Goal: Transaction & Acquisition: Register for event/course

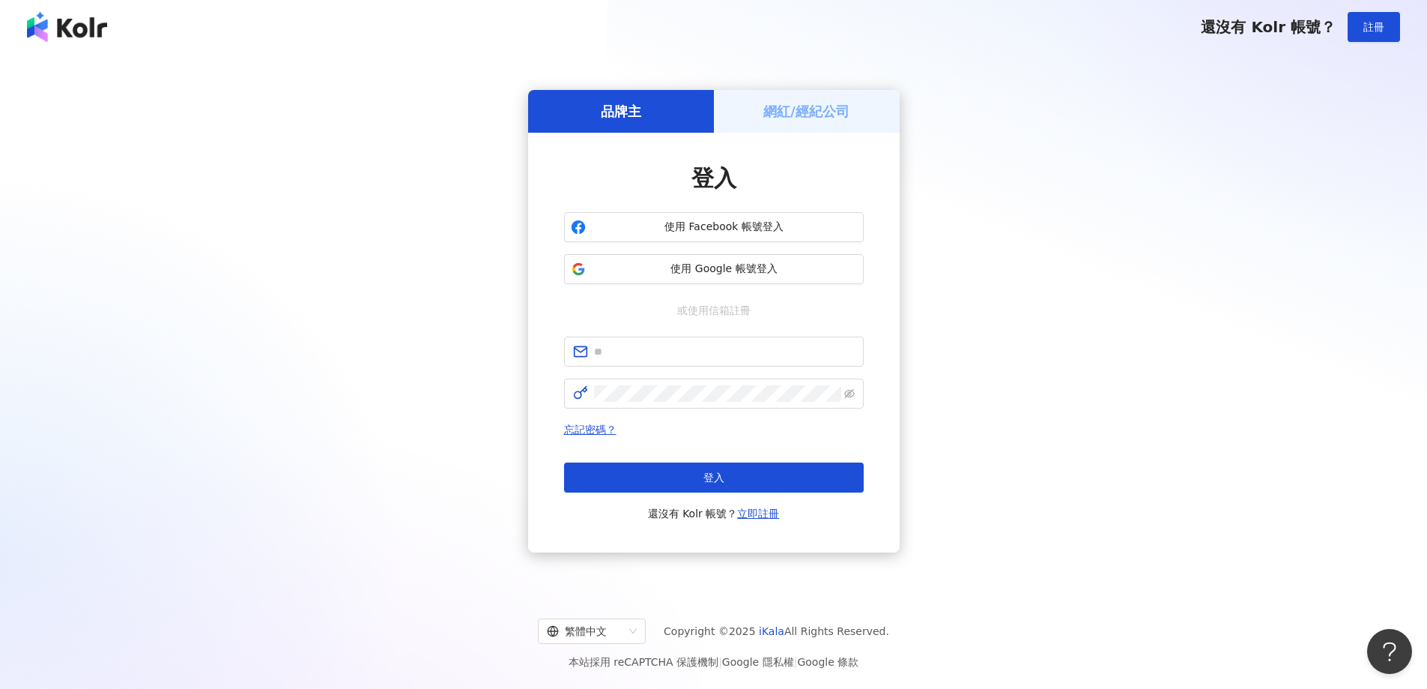
drag, startPoint x: 0, startPoint y: 0, endPoint x: 994, endPoint y: 590, distance: 1156.3
click at [994, 590] on div "繁體中文 Copyright © 2025 iKala All Rights Reserved. 本站採用 reCAPTCHA 保護機制 | Google 隱…" at bounding box center [713, 638] width 1427 height 100
click at [779, 91] on div "網紅/經紀公司" at bounding box center [807, 111] width 186 height 43
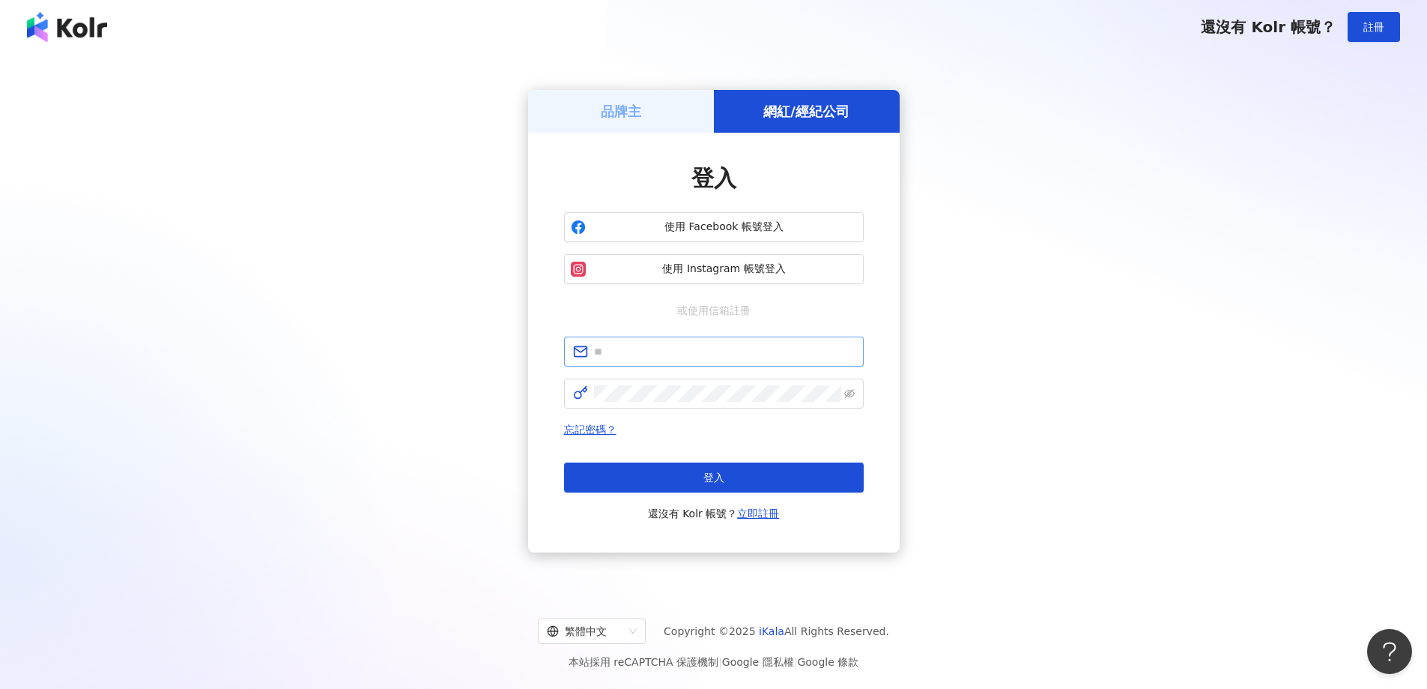
drag, startPoint x: 674, startPoint y: 335, endPoint x: 668, endPoint y: 340, distance: 8.0
click at [668, 340] on div "登入 使用 Facebook 帳號登入 使用 Instagram 帳號登入 或使用信箱註冊 忘記密碼？ 登入 還沒有 Kolr 帳號？ 立即註冊" at bounding box center [714, 343] width 300 height 360
click at [656, 349] on input "text" at bounding box center [724, 351] width 261 height 16
type input "**********"
click button "登入" at bounding box center [714, 477] width 300 height 30
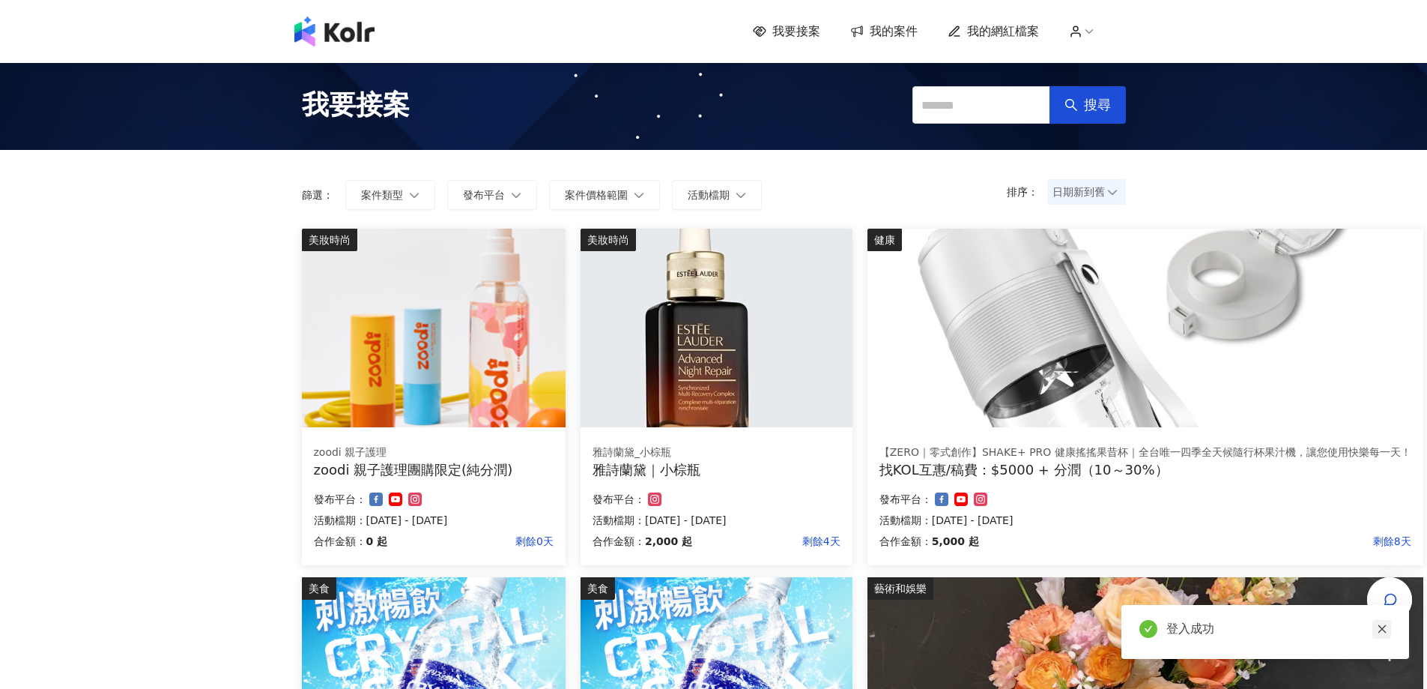
click at [1383, 624] on icon "close" at bounding box center [1382, 628] width 10 height 10
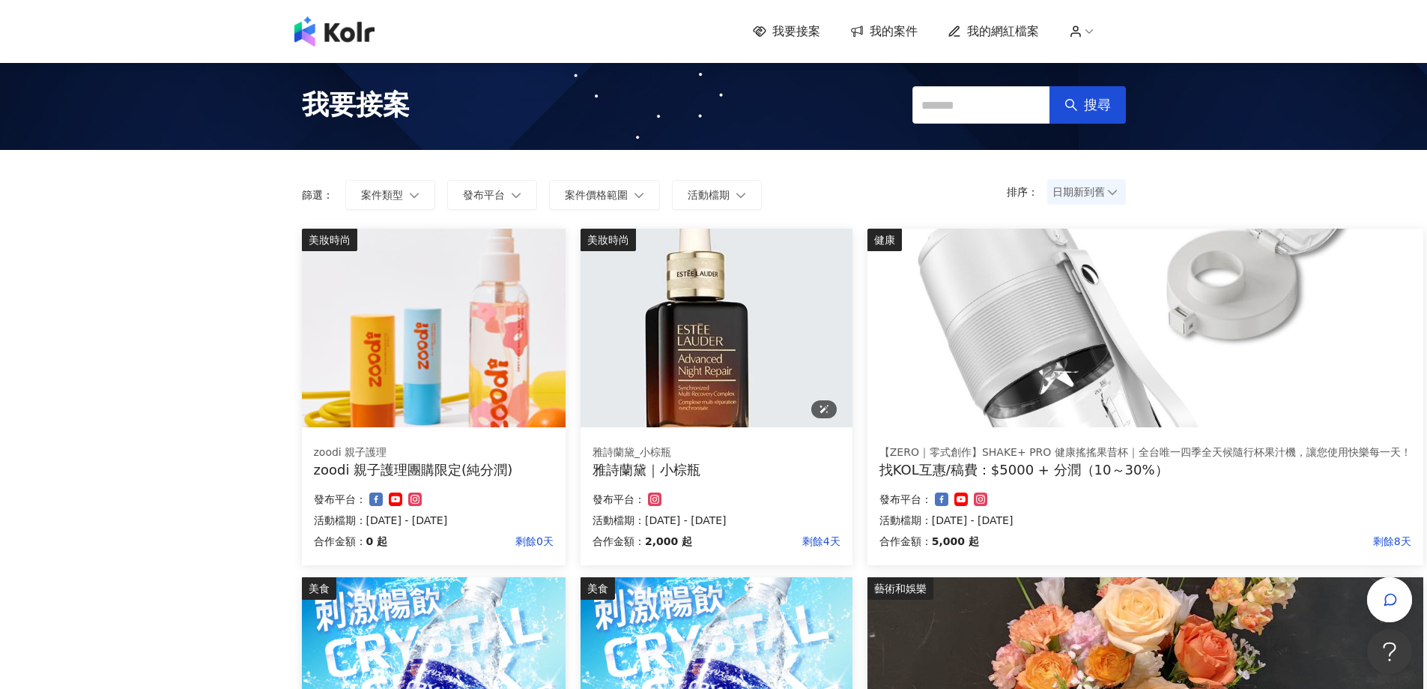
click at [724, 333] on img at bounding box center [717, 328] width 272 height 199
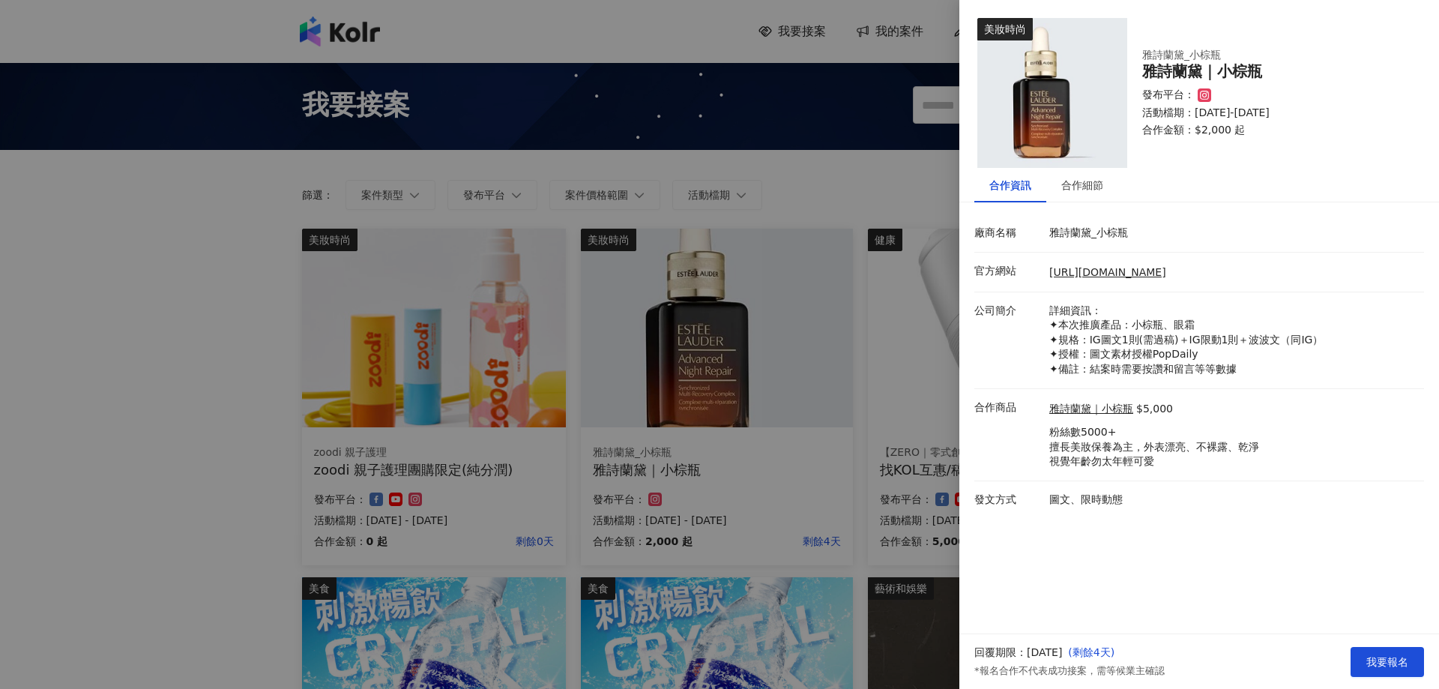
click at [910, 268] on div at bounding box center [719, 344] width 1439 height 689
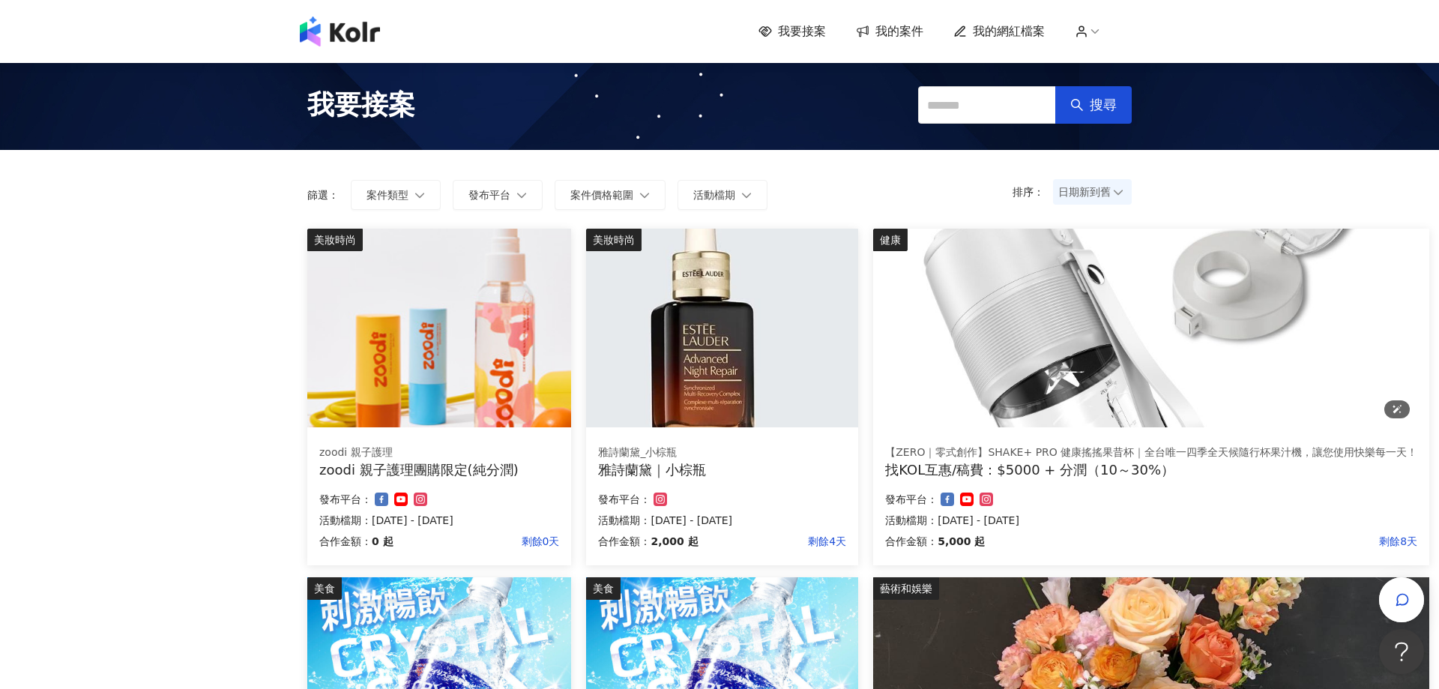
click at [926, 282] on img at bounding box center [1151, 328] width 556 height 199
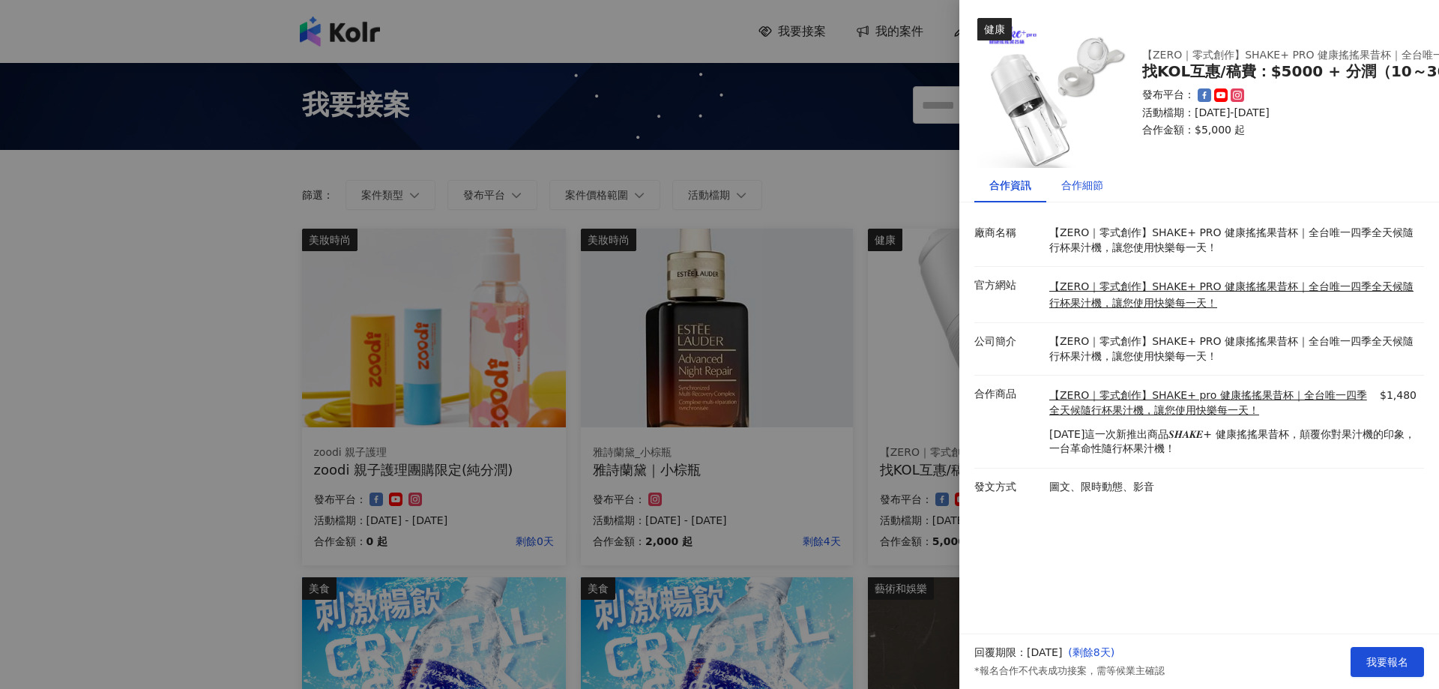
click at [1091, 179] on div "合作細節" at bounding box center [1082, 185] width 42 height 16
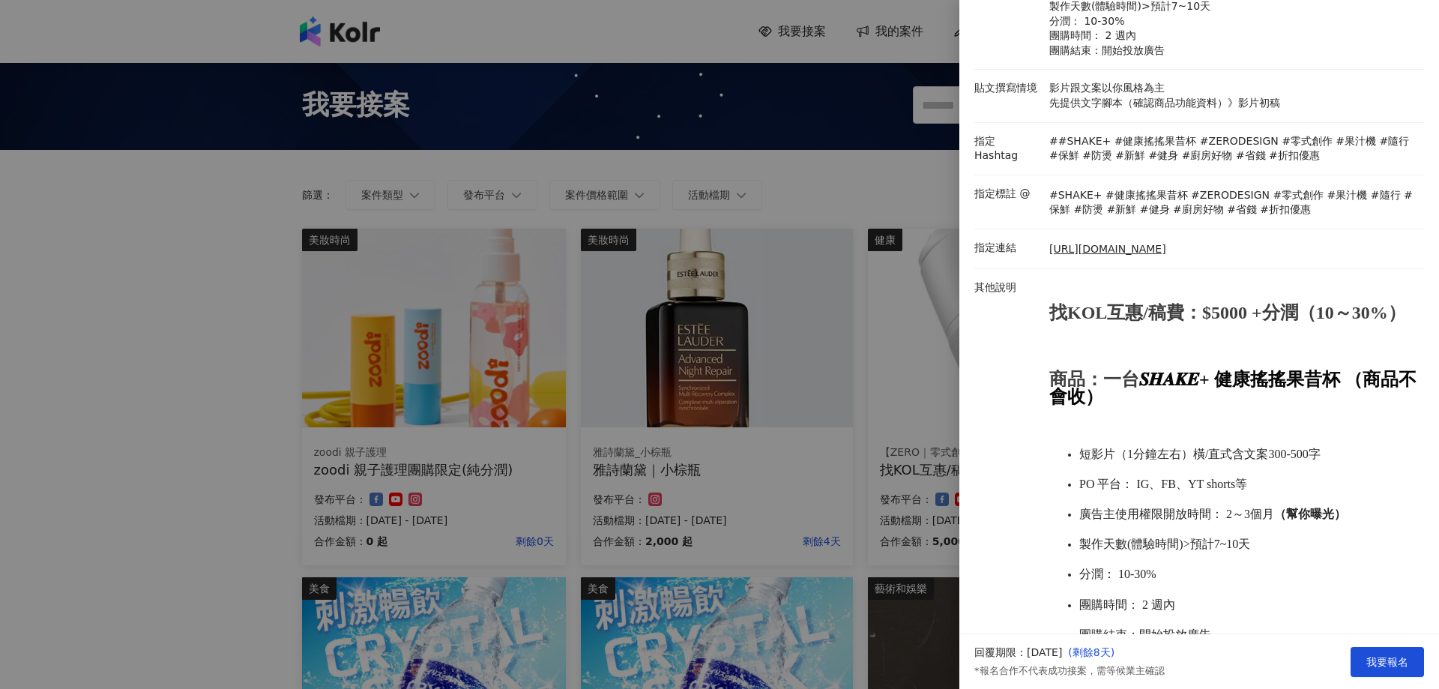
scroll to position [375, 0]
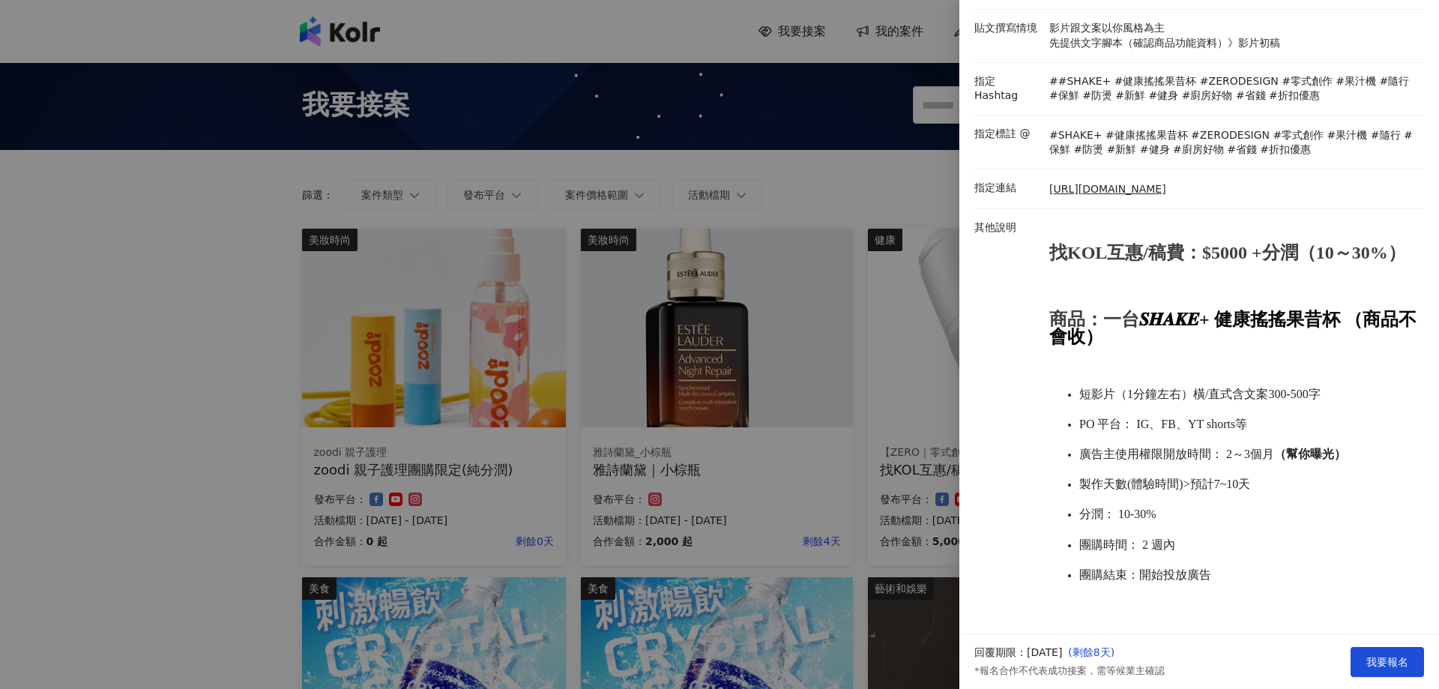
click at [718, 333] on div at bounding box center [719, 344] width 1439 height 689
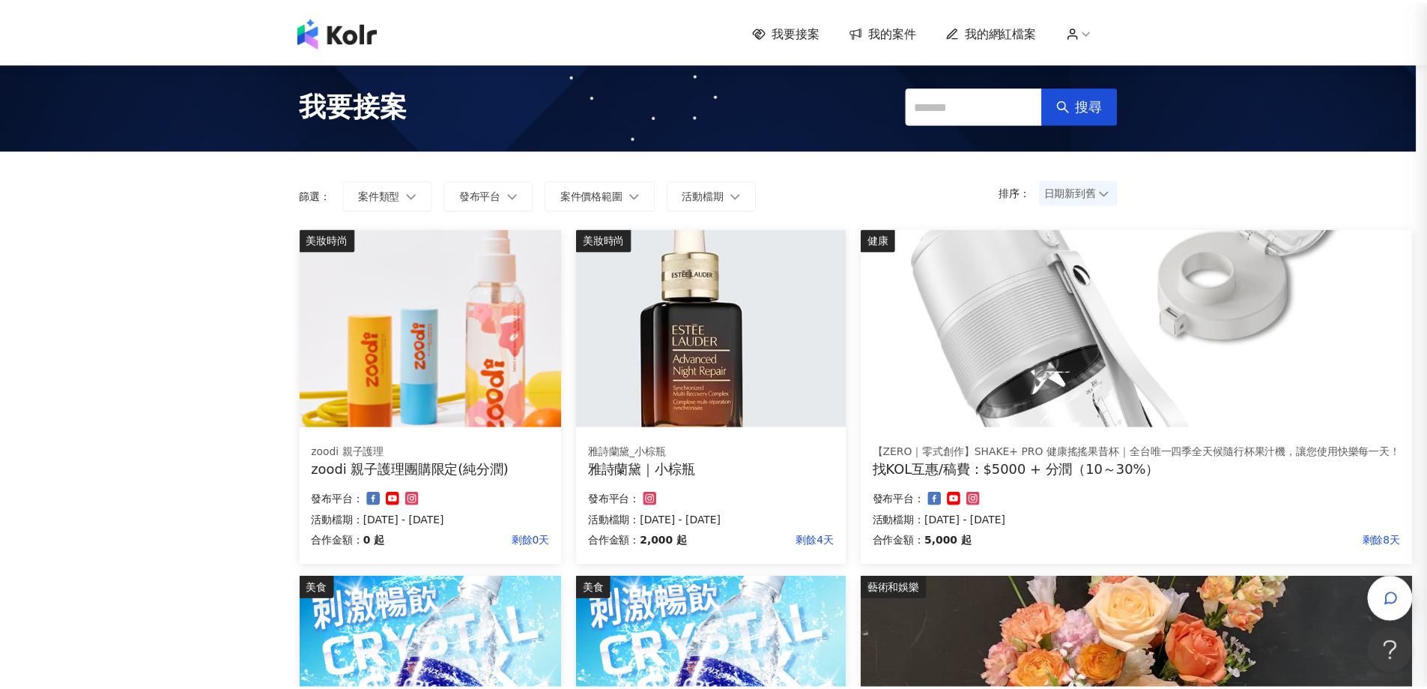
scroll to position [0, 0]
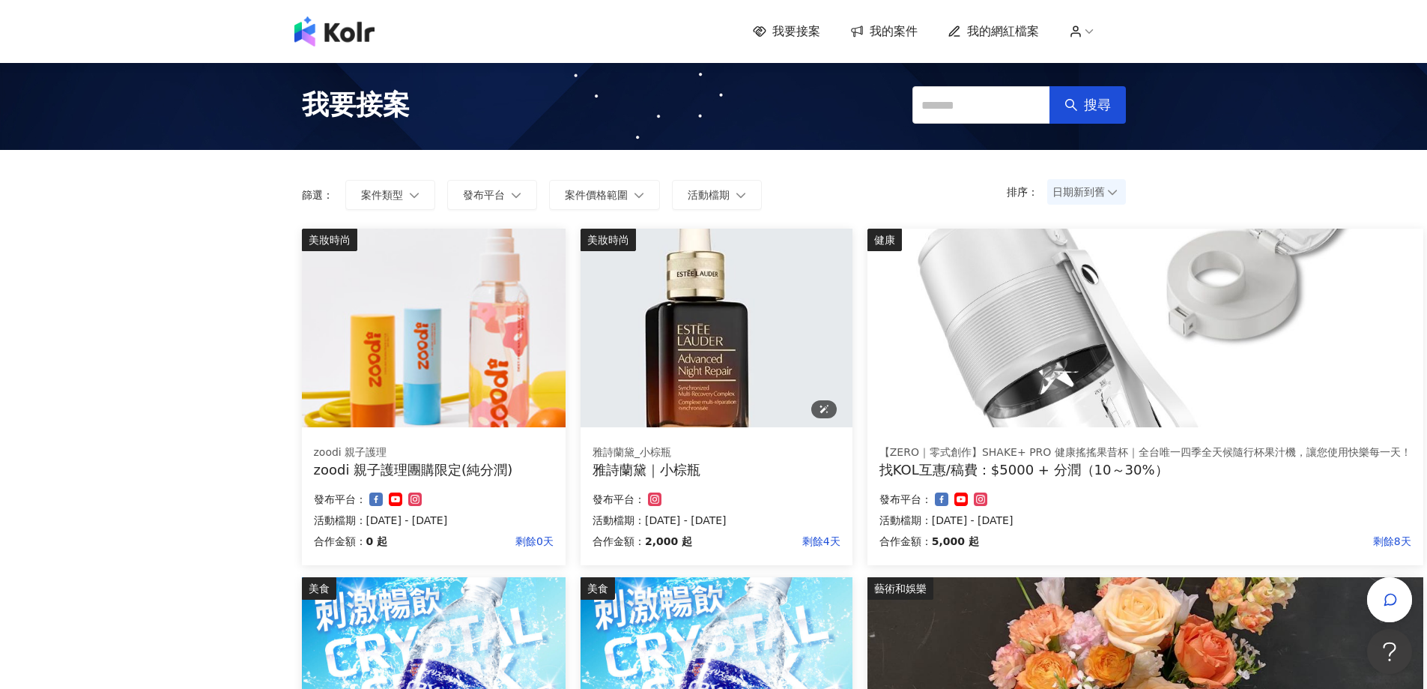
click at [718, 333] on img at bounding box center [717, 328] width 272 height 199
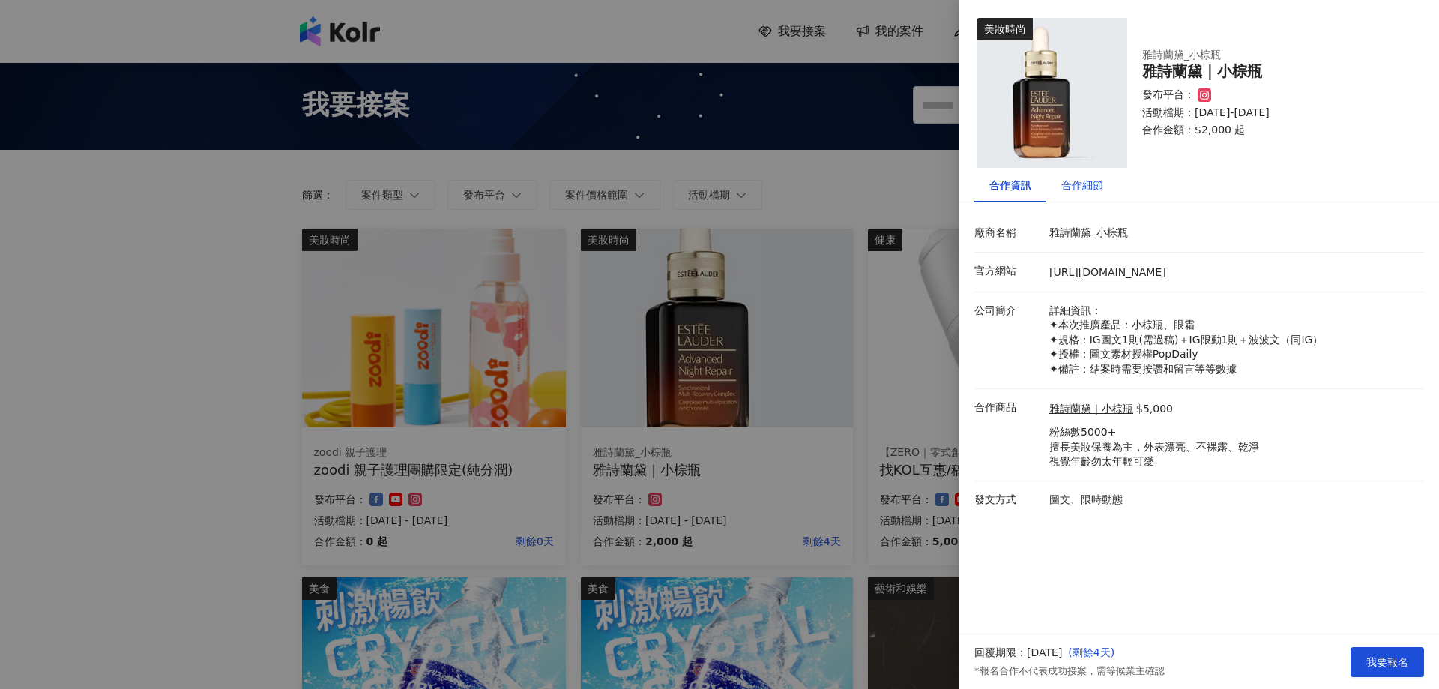
click at [1076, 178] on div "合作細節" at bounding box center [1082, 185] width 42 height 16
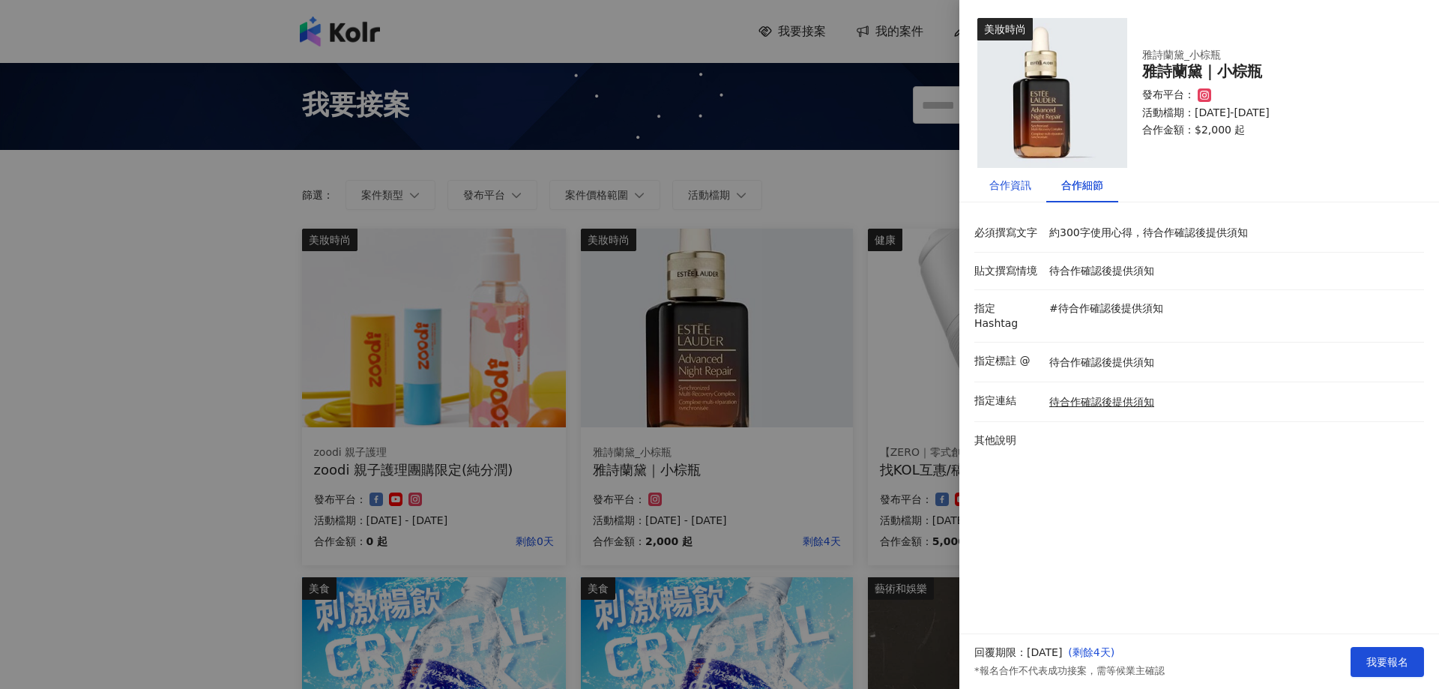
click at [1007, 184] on div "合作資訊" at bounding box center [1010, 185] width 42 height 16
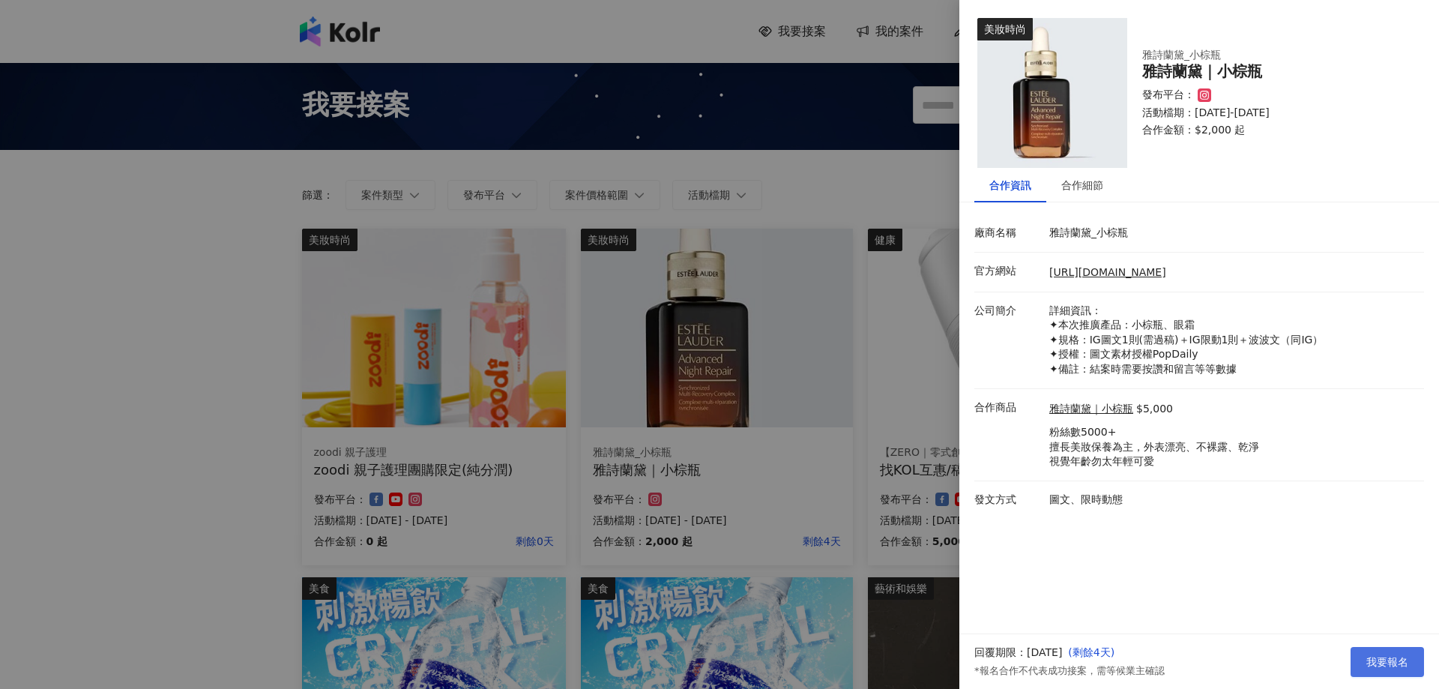
click at [1377, 671] on button "我要報名" at bounding box center [1386, 662] width 73 height 30
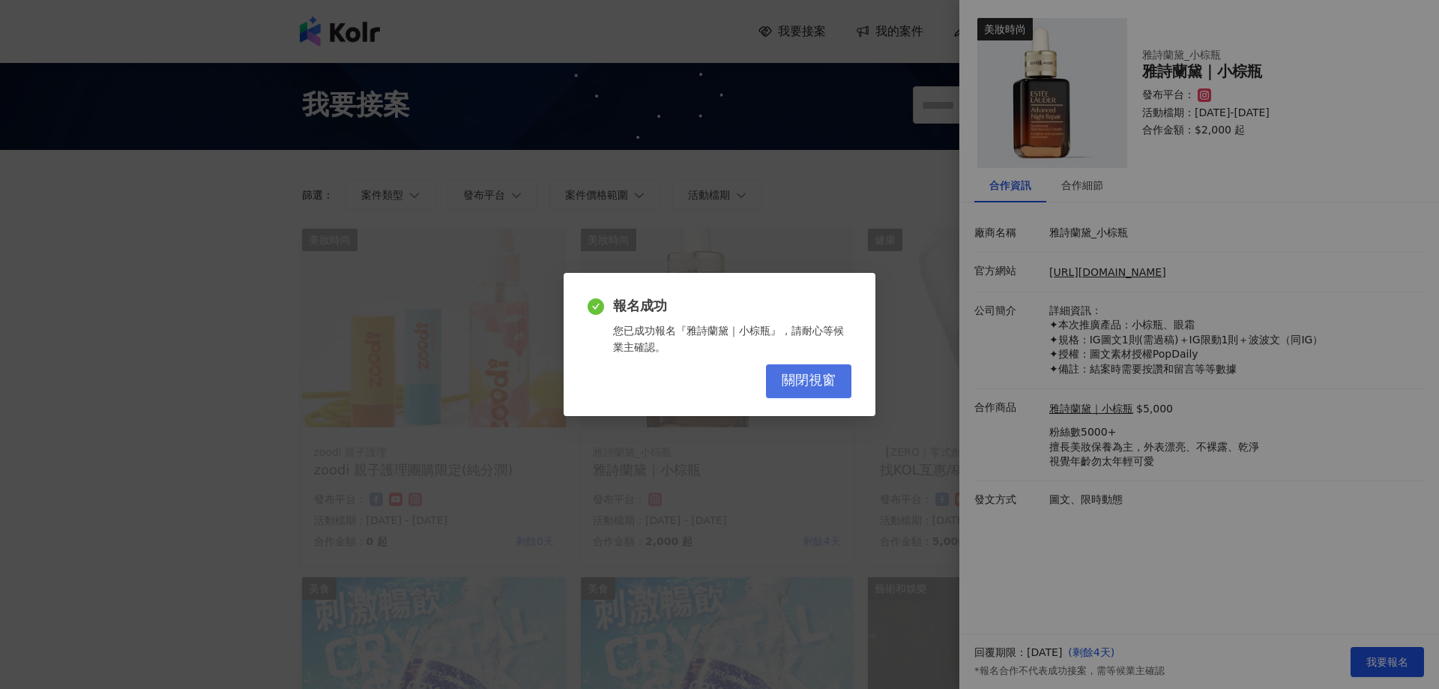
click at [815, 386] on span "關閉視窗" at bounding box center [808, 380] width 54 height 16
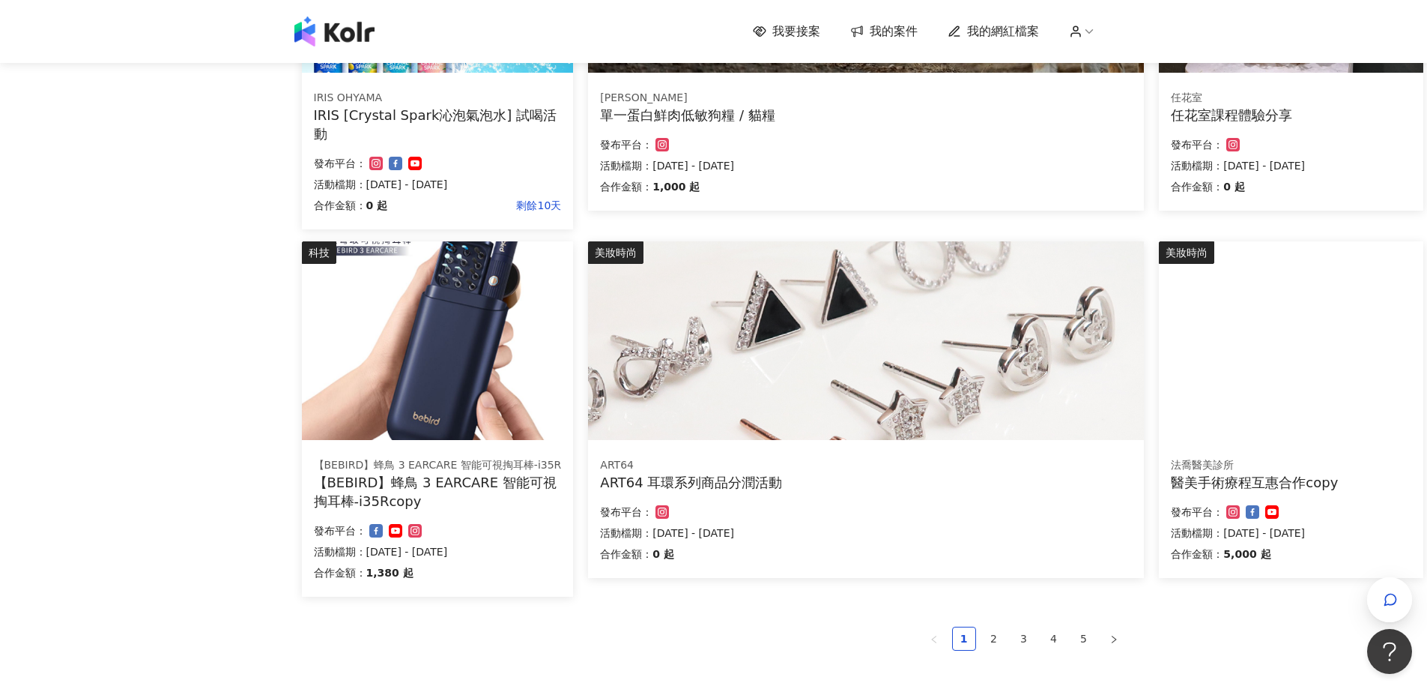
scroll to position [910, 0]
